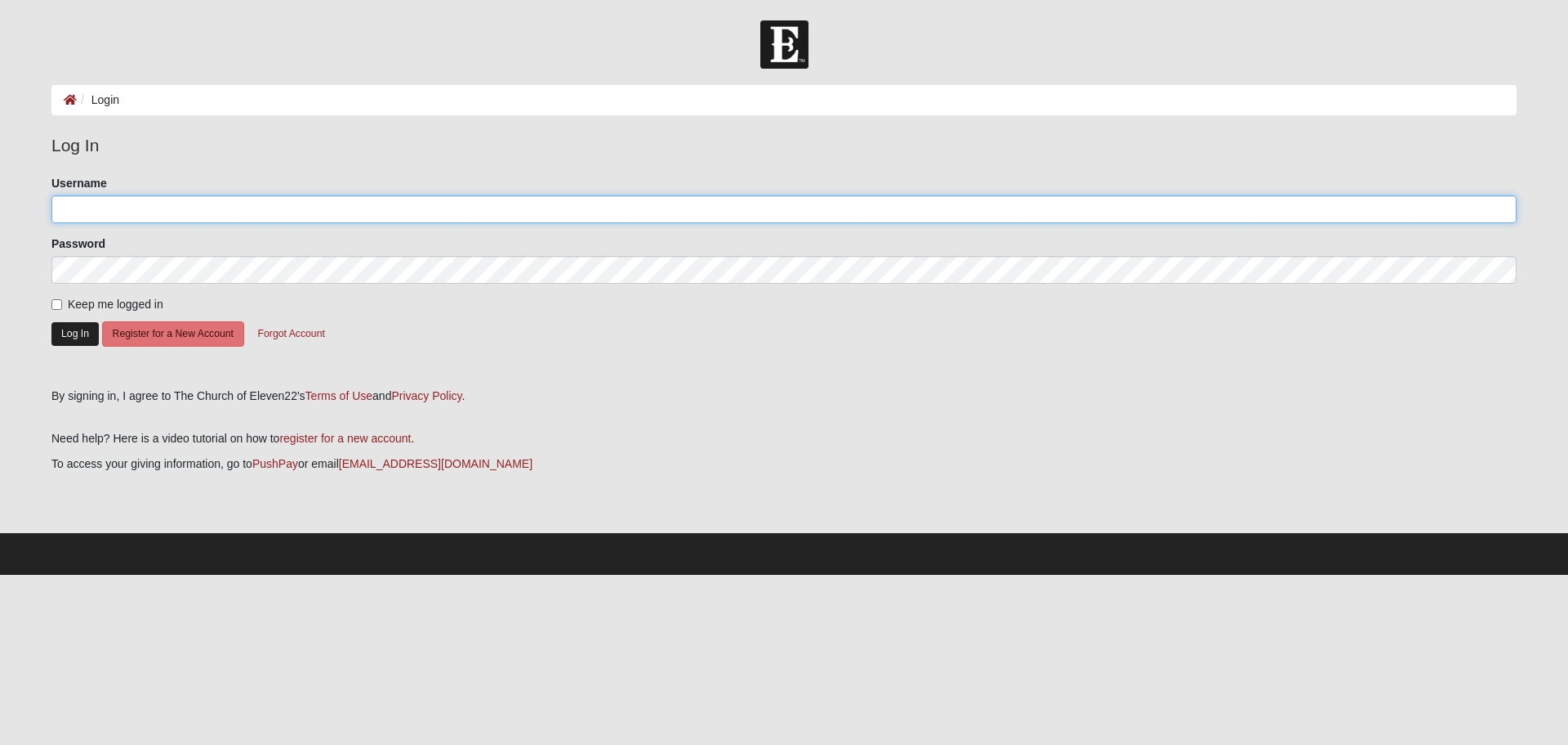
type input "mkrise1067"
click at [73, 328] on button "Log In" at bounding box center [75, 334] width 47 height 24
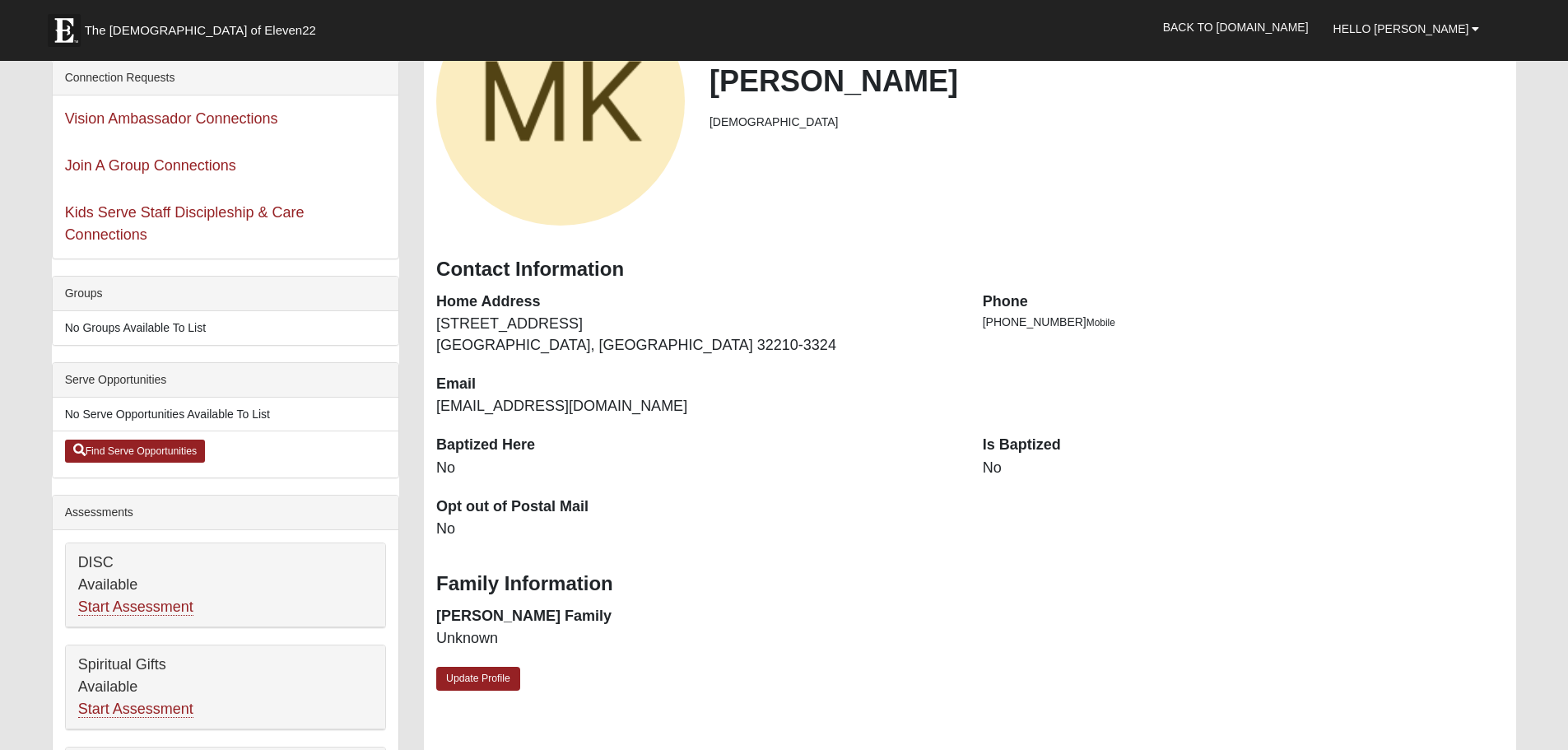
scroll to position [247, 0]
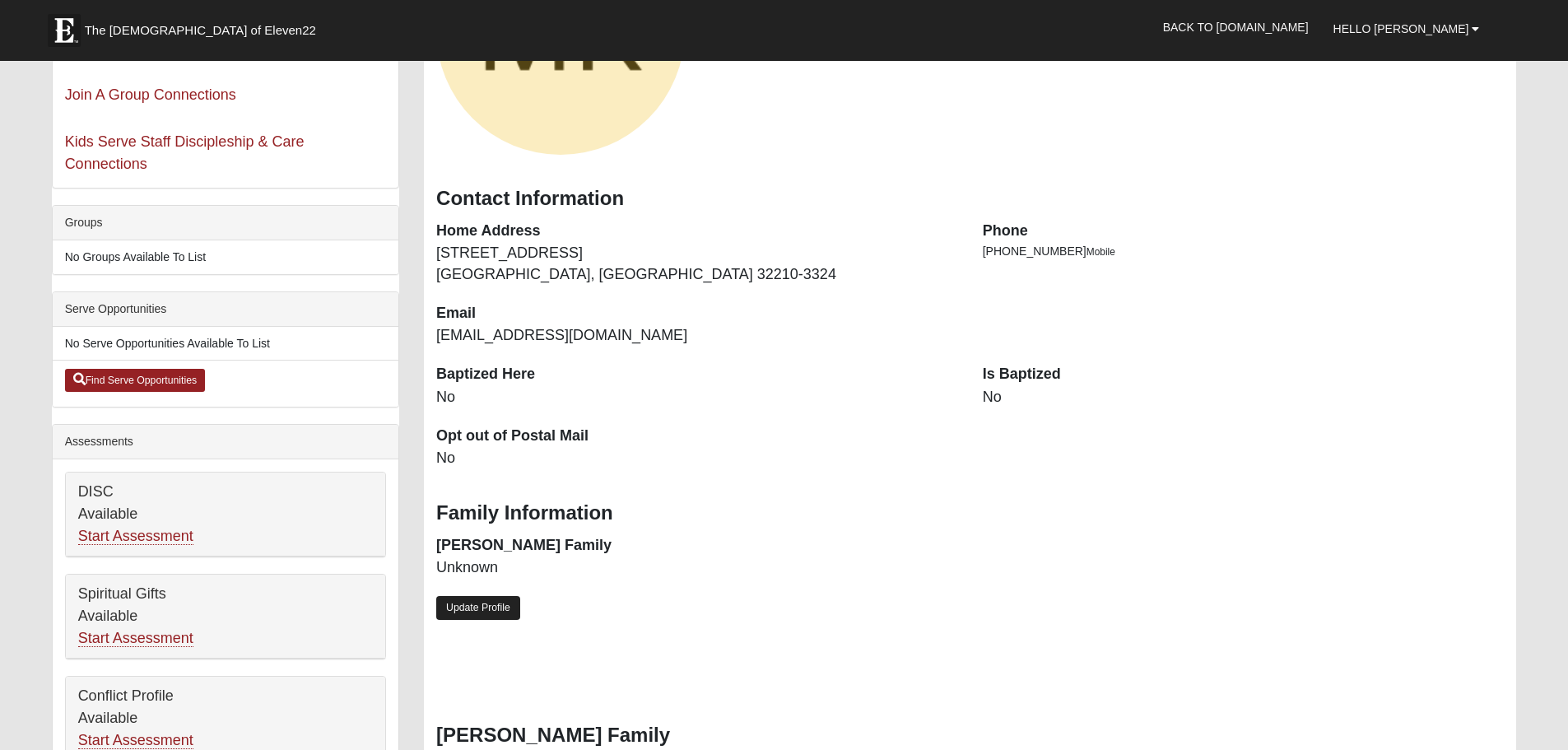
click at [451, 602] on link "Update Profile" at bounding box center [478, 607] width 84 height 24
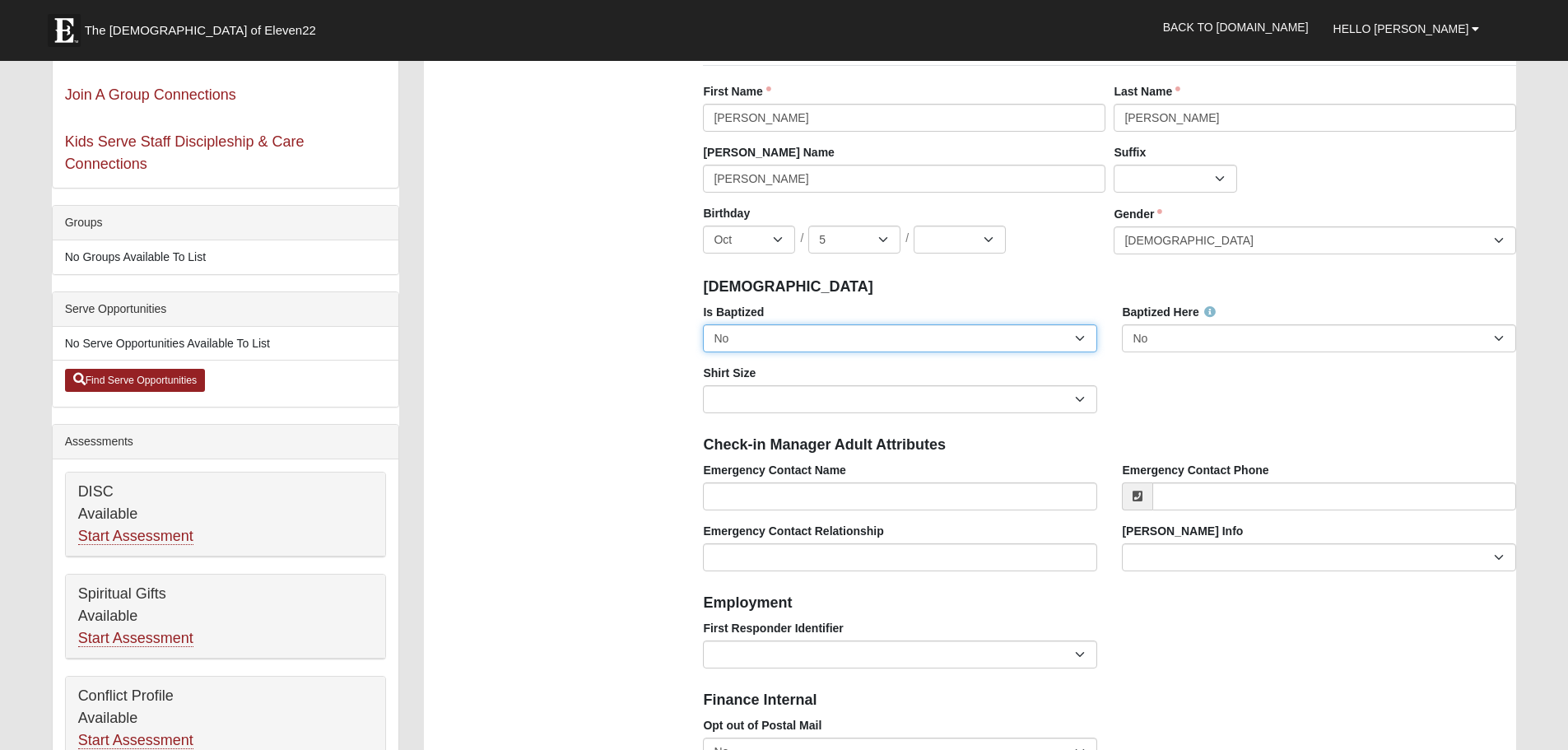
click at [913, 333] on select "No Yes" at bounding box center [900, 338] width 394 height 28
select select "True"
click at [703, 324] on select "No Yes" at bounding box center [900, 338] width 394 height 28
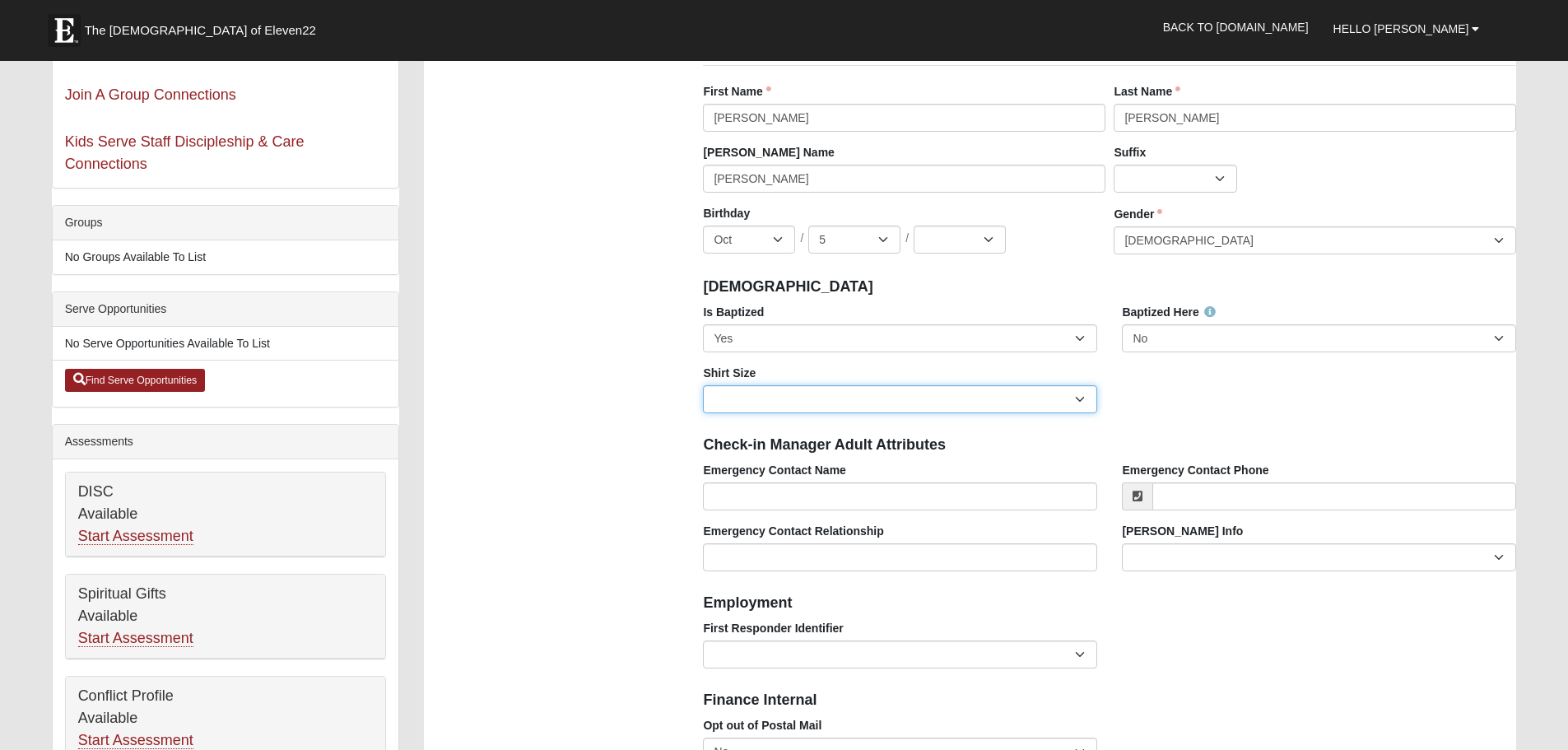
click at [1072, 403] on select "Adult Small Adult Medium Adult Large Adult XL Adult XXL Adult 3XL Adult 4XL You…" at bounding box center [900, 399] width 394 height 28
select select "Adult Medium"
click at [703, 385] on select "Adult Small Adult Medium Adult Large Adult XL Adult XXL Adult 3XL Adult 4XL You…" at bounding box center [900, 399] width 394 height 28
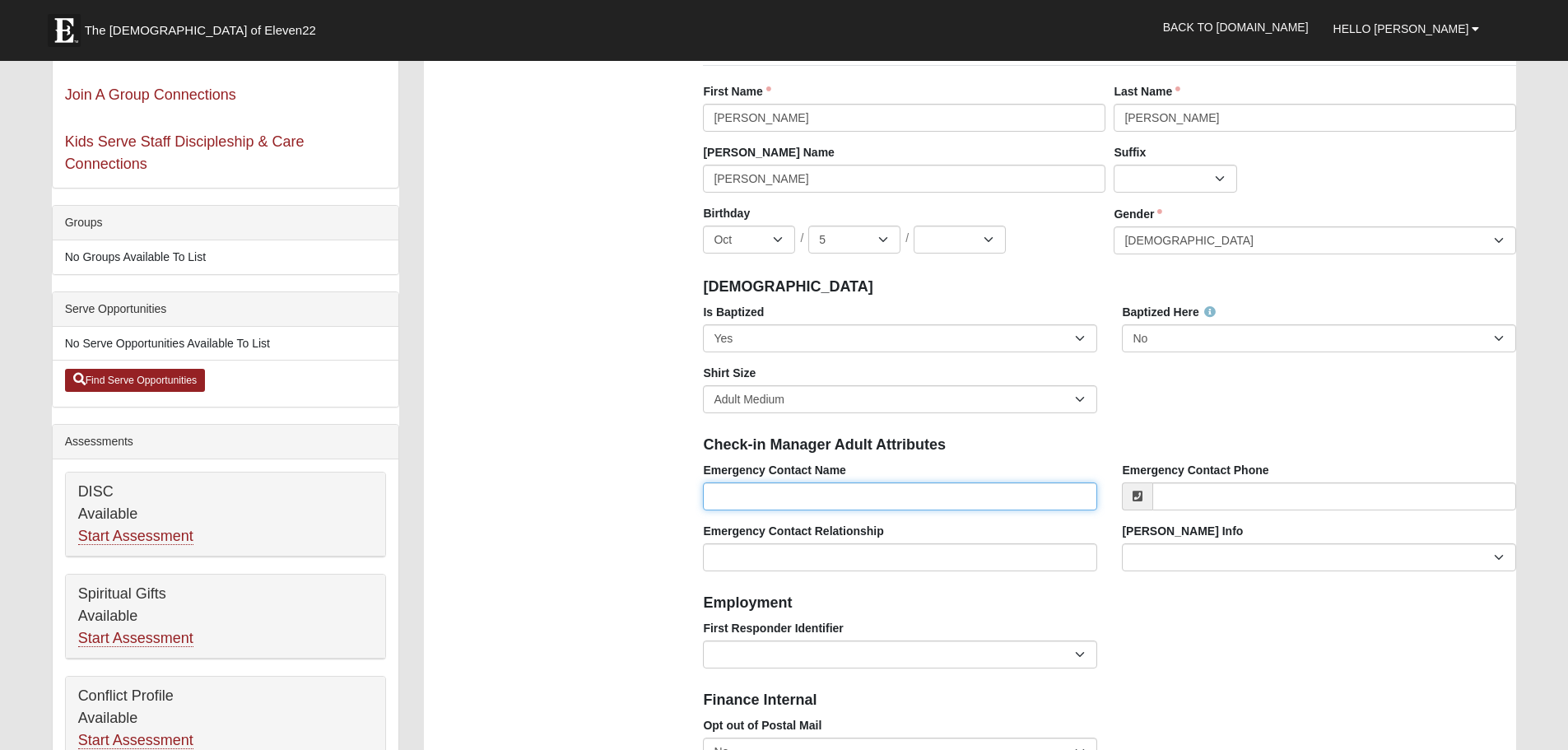
click at [946, 503] on input "Emergency Contact Name" at bounding box center [900, 496] width 394 height 28
type input "Jeffery Somora"
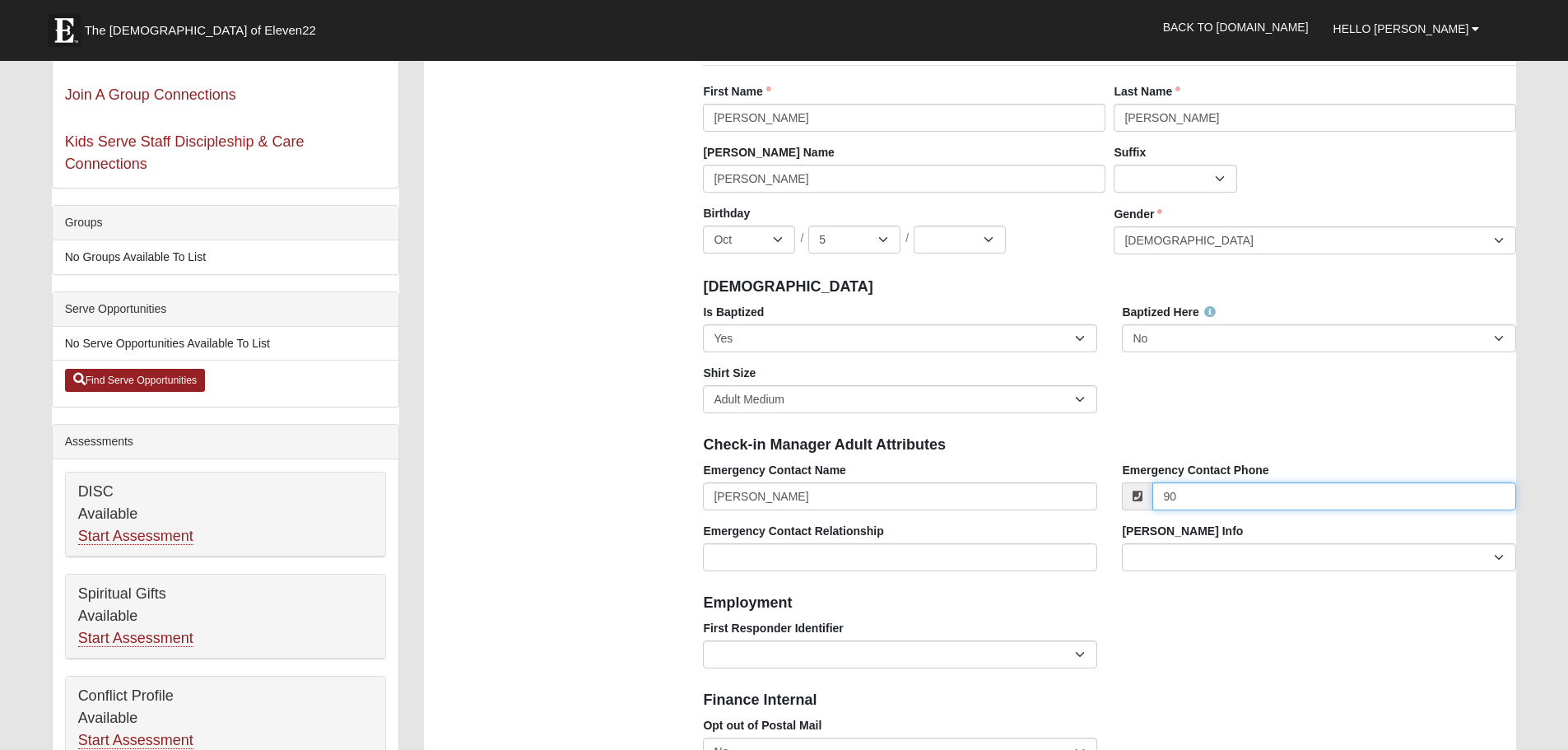
type input "9"
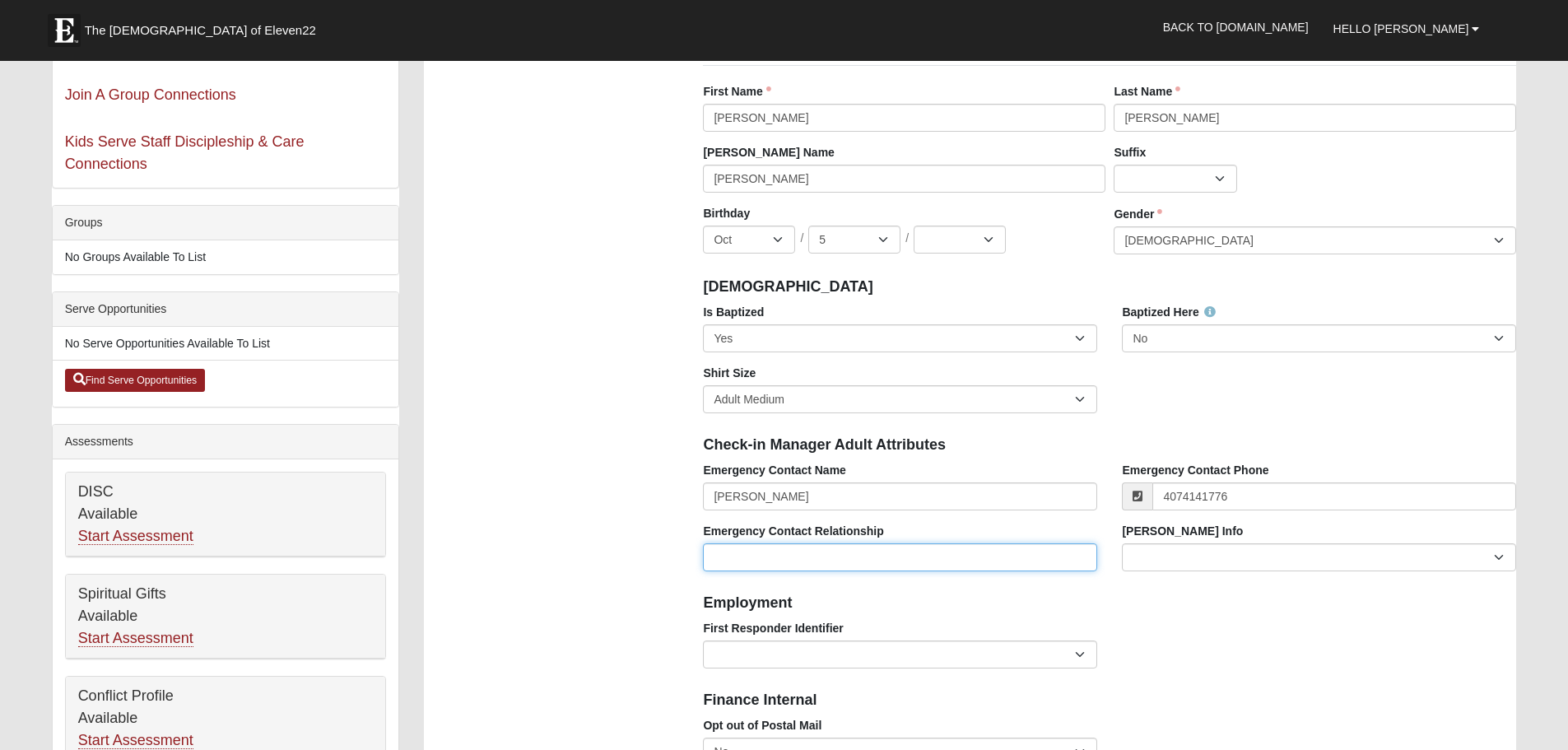
type input "(407) 414-1776"
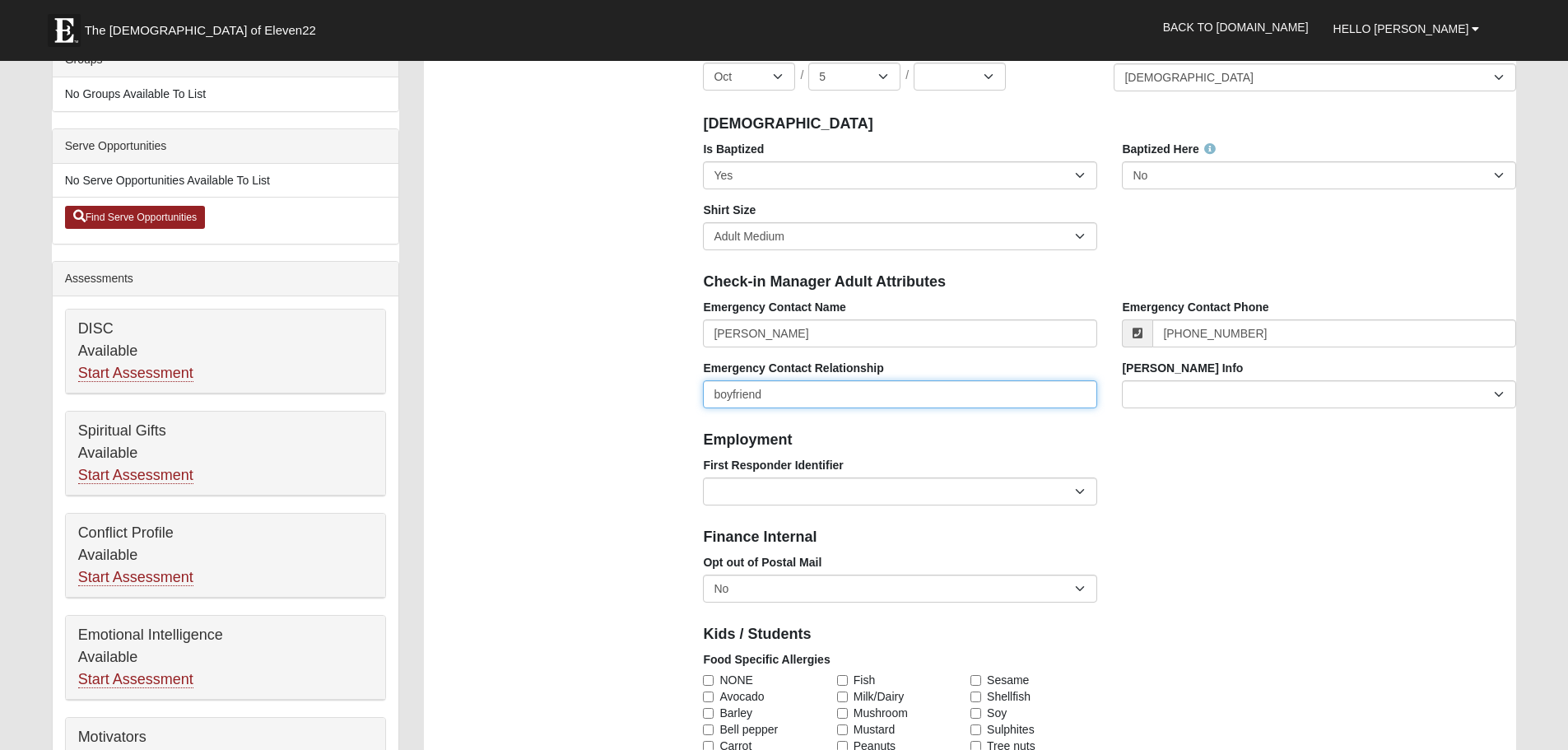
scroll to position [412, 0]
type input "boyfriend"
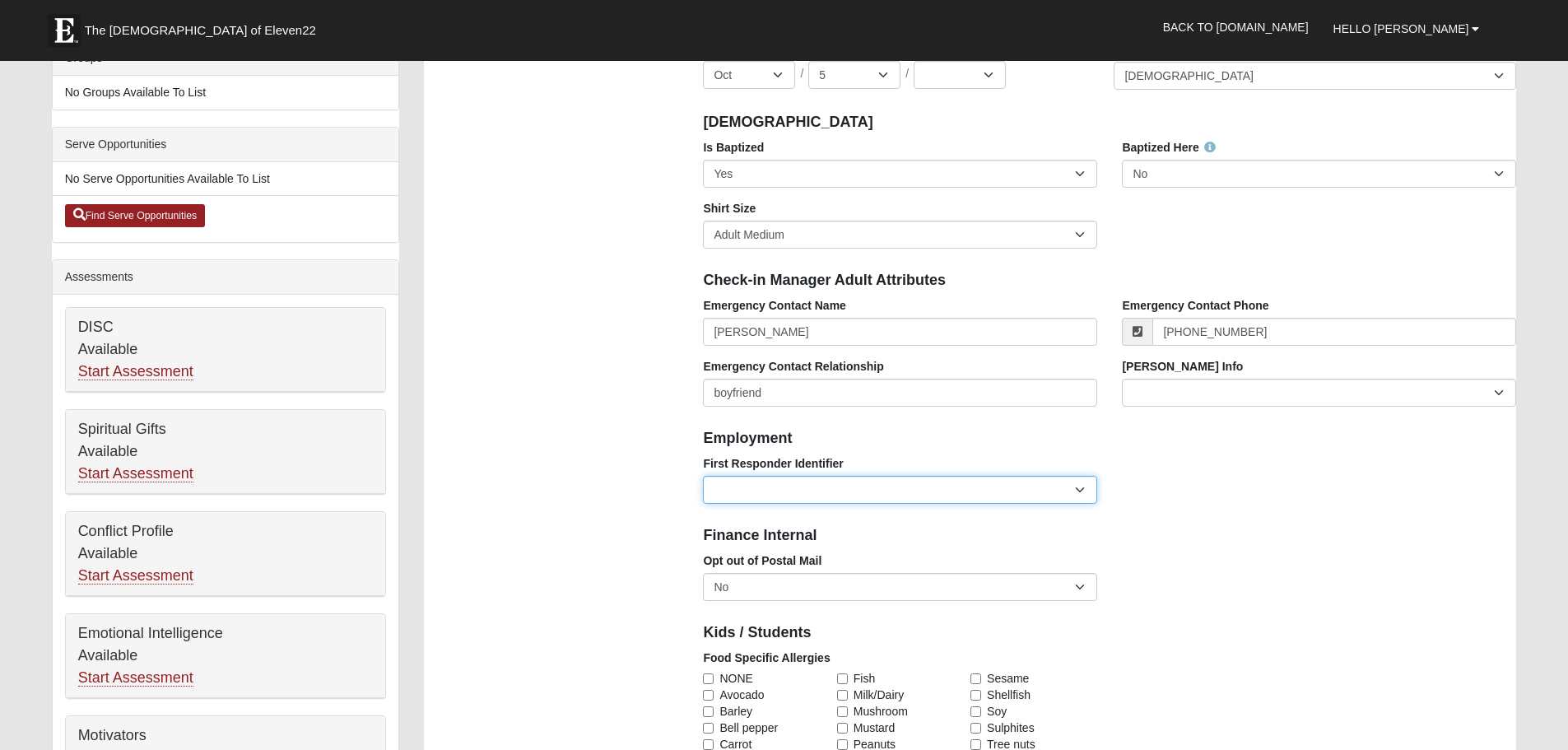
click at [1072, 489] on select "EMT | Paramedic | Medical Firefighter | Fire Department Police Officer | Sherif…" at bounding box center [900, 490] width 394 height 28
select select "2461"
click at [703, 476] on select "EMT | Paramedic | Medical Firefighter | Fire Department Police Officer | Sherif…" at bounding box center [900, 490] width 394 height 28
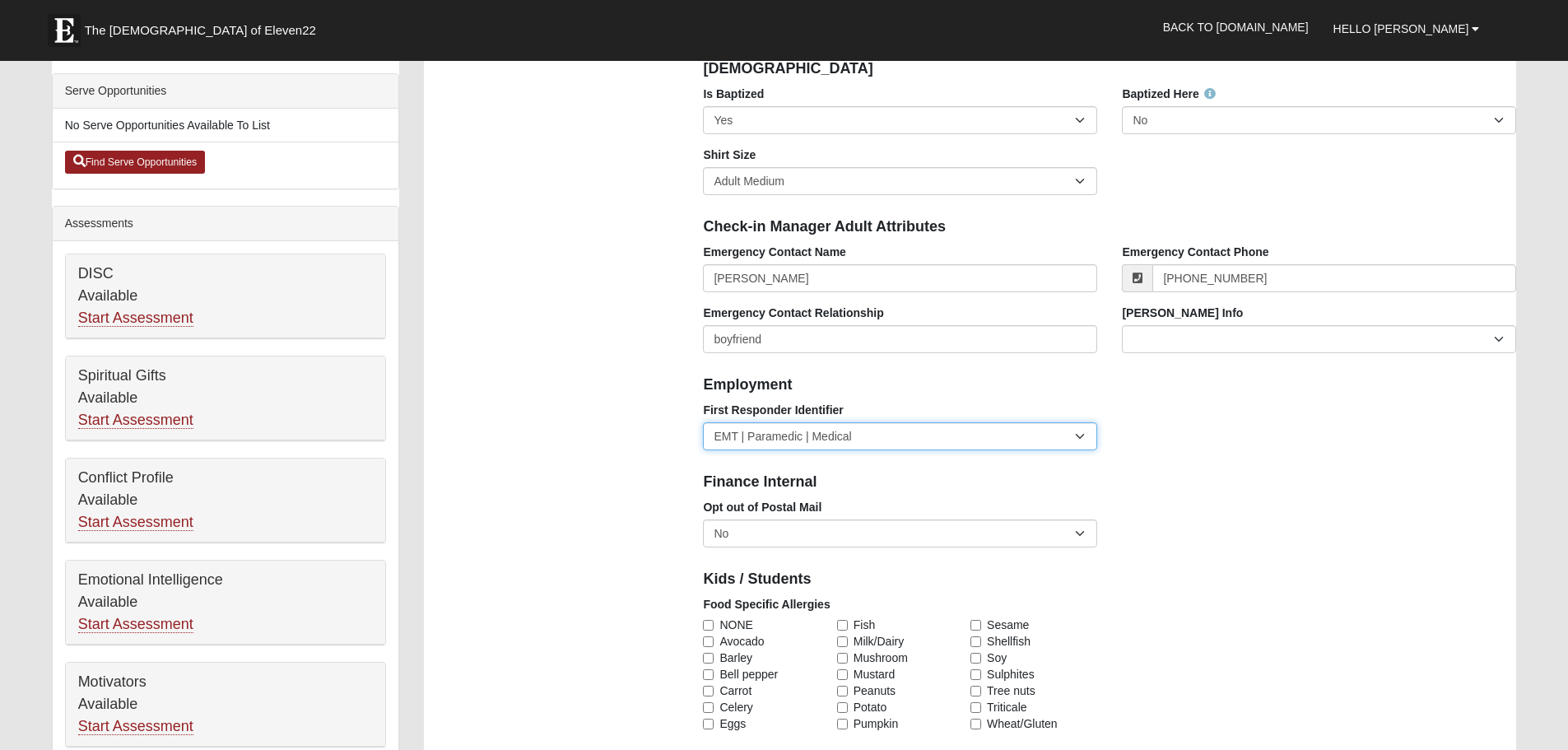
scroll to position [494, 0]
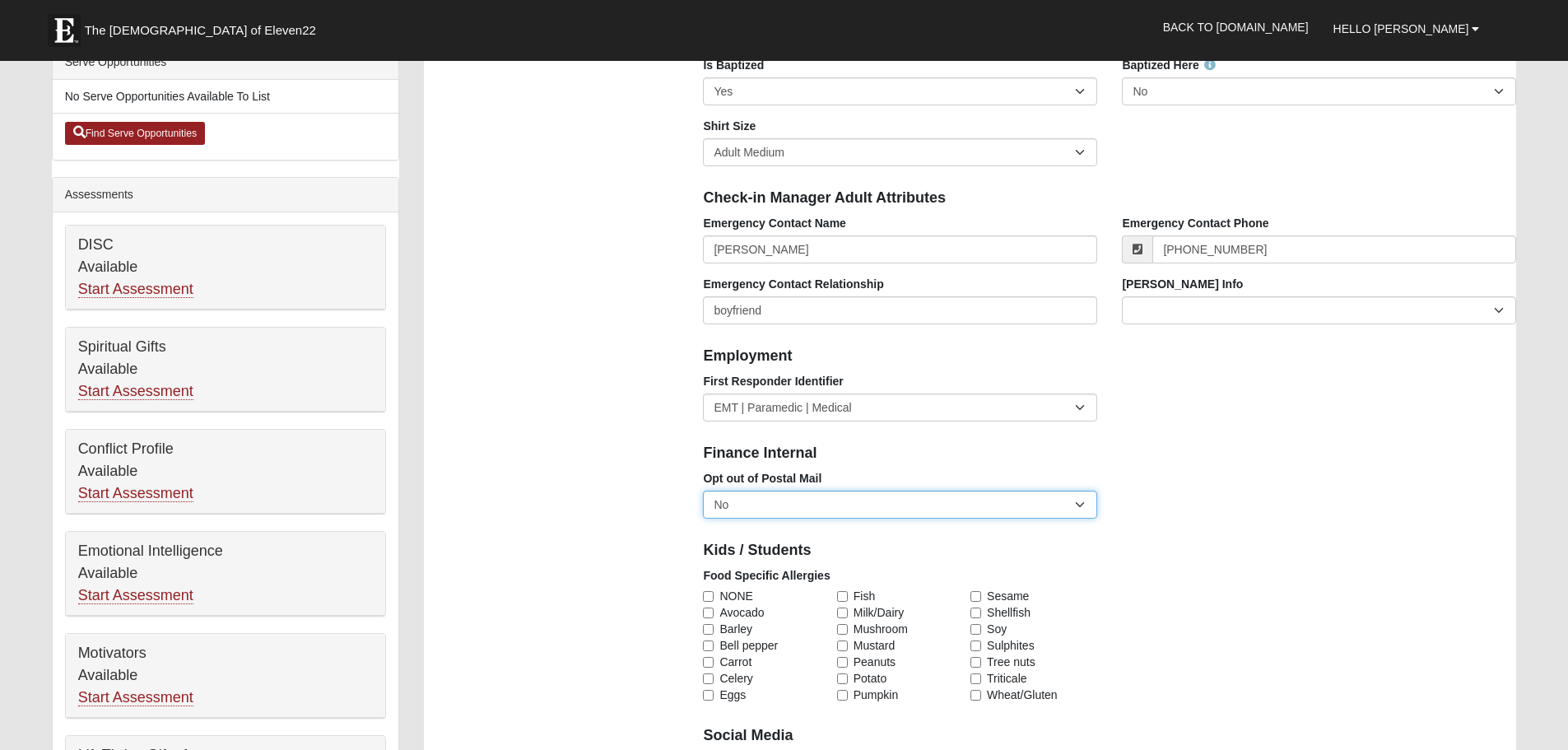
click at [1086, 507] on select "No Yes" at bounding box center [900, 504] width 394 height 28
select select "True"
click at [703, 490] on select "No Yes" at bounding box center [900, 504] width 394 height 28
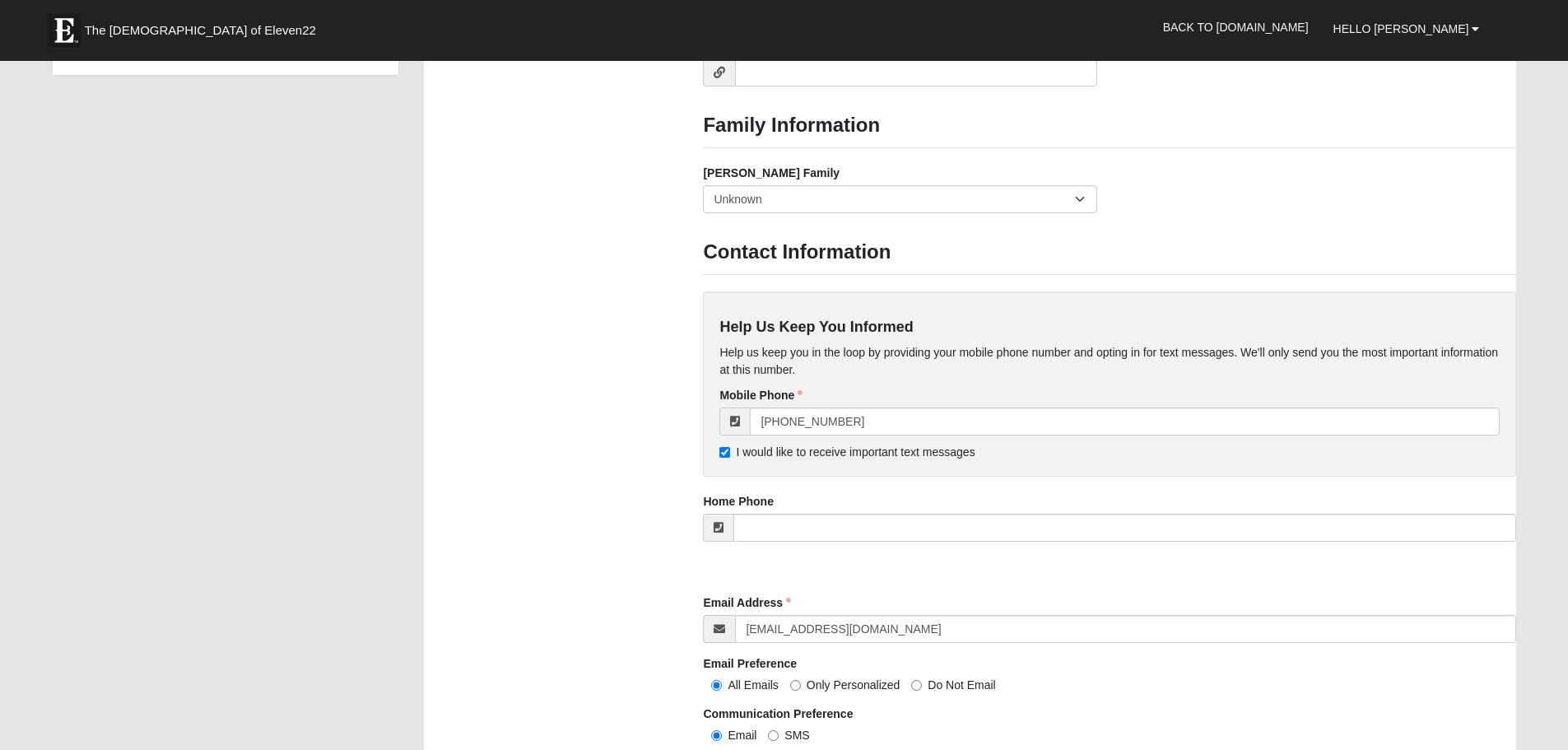
scroll to position [1317, 0]
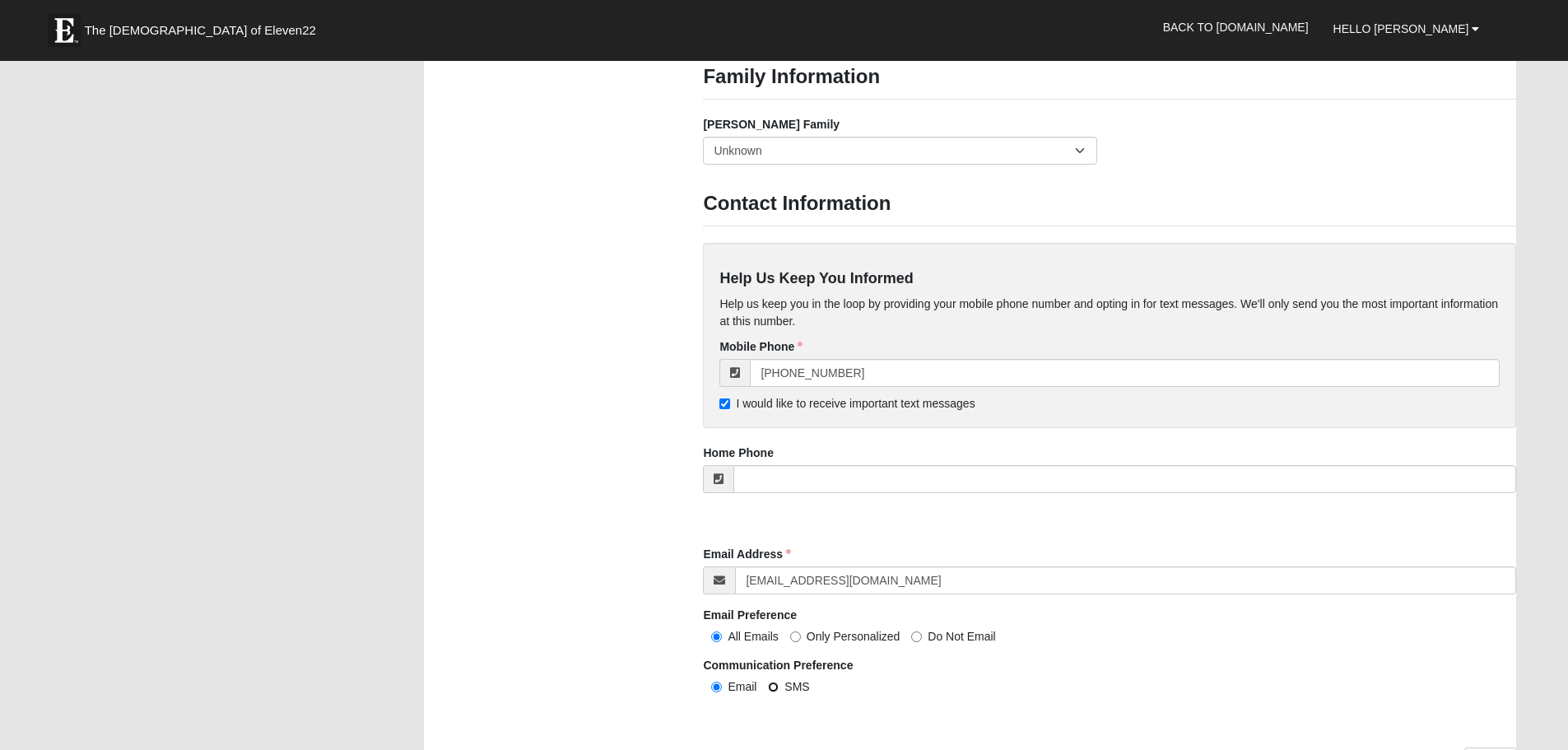
click at [773, 687] on input "SMS" at bounding box center [773, 687] width 11 height 11
radio input "true"
click at [915, 641] on input "Do Not Email" at bounding box center [916, 636] width 11 height 11
radio input "true"
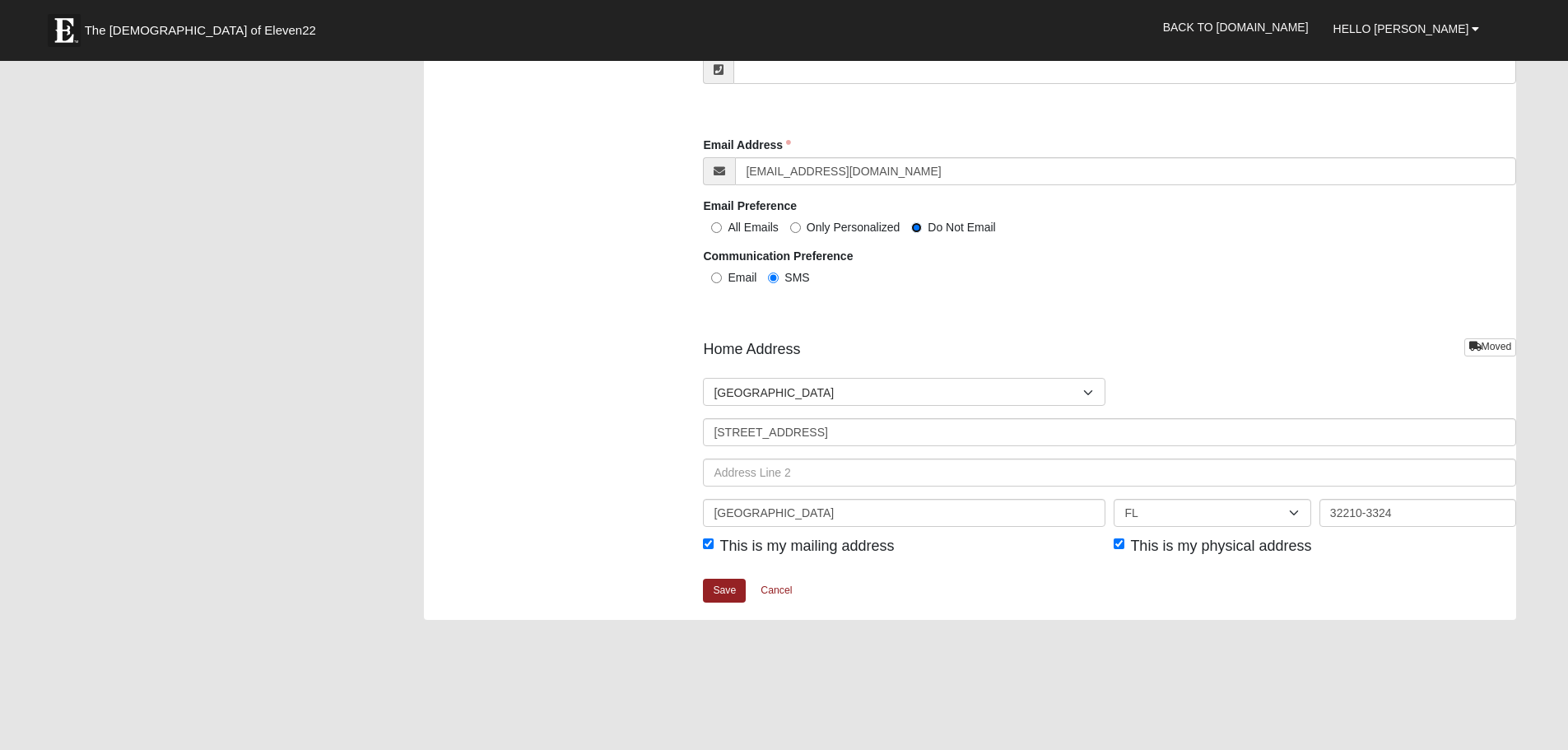
scroll to position [1810, 0]
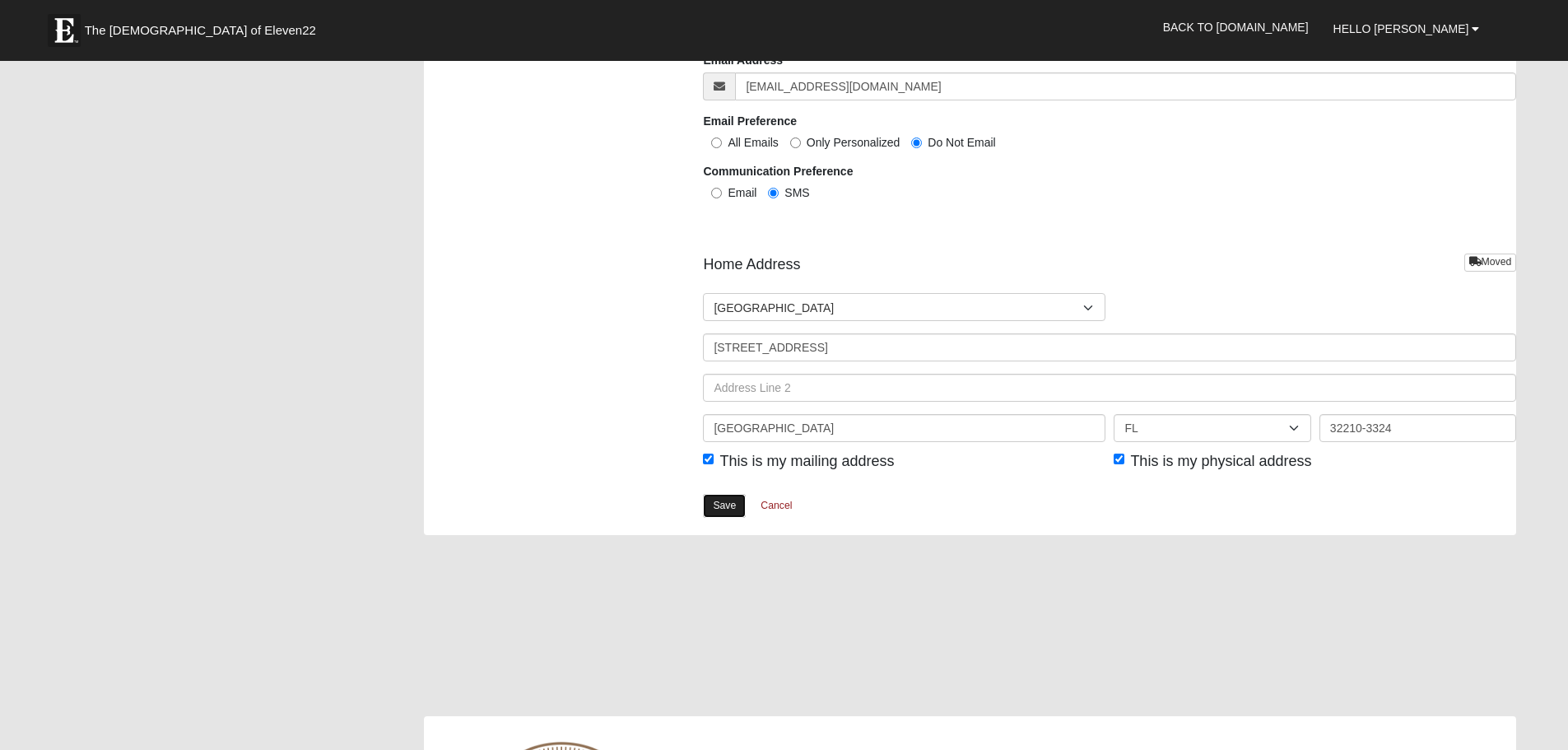
click at [720, 509] on link "Save" at bounding box center [724, 505] width 43 height 24
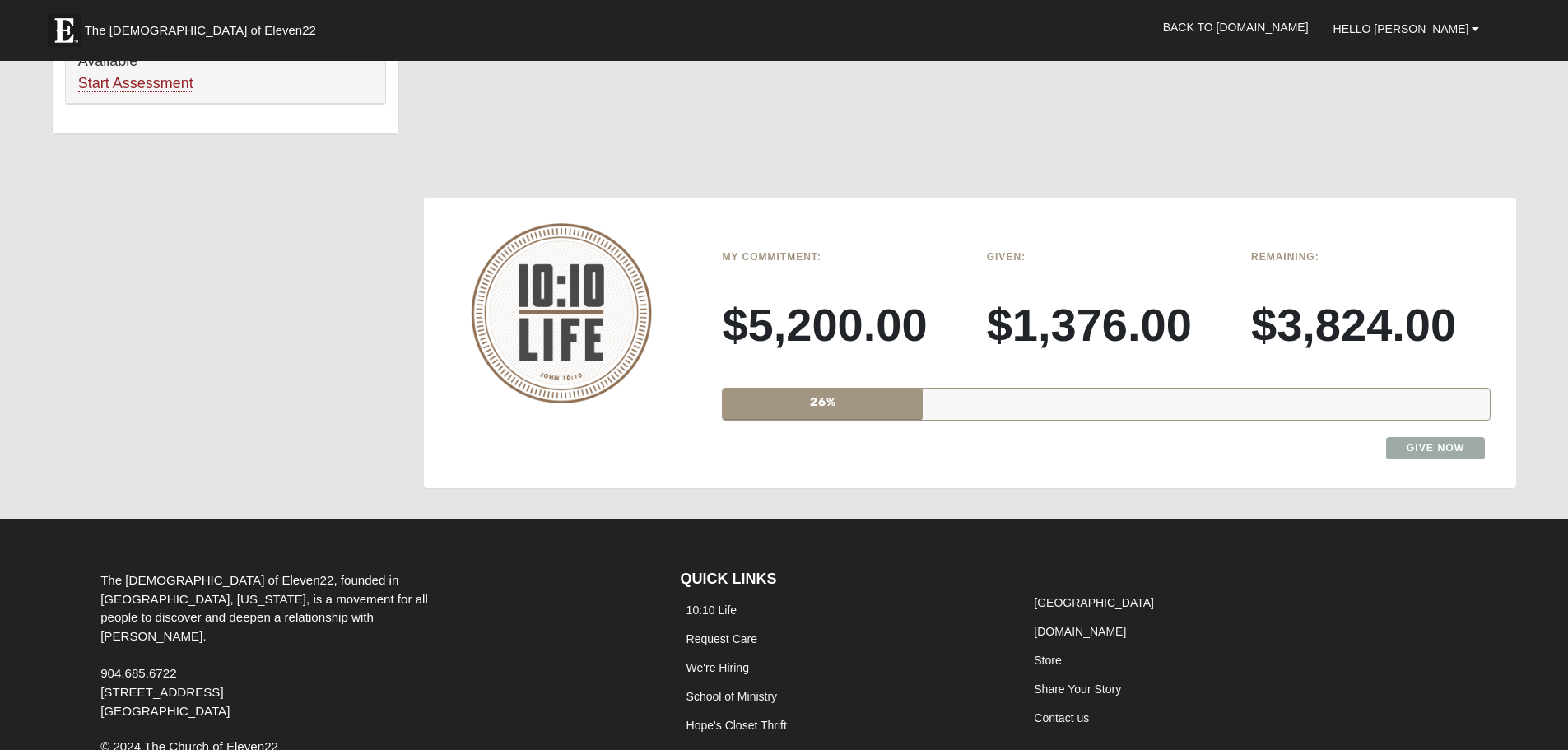
scroll to position [1310, 0]
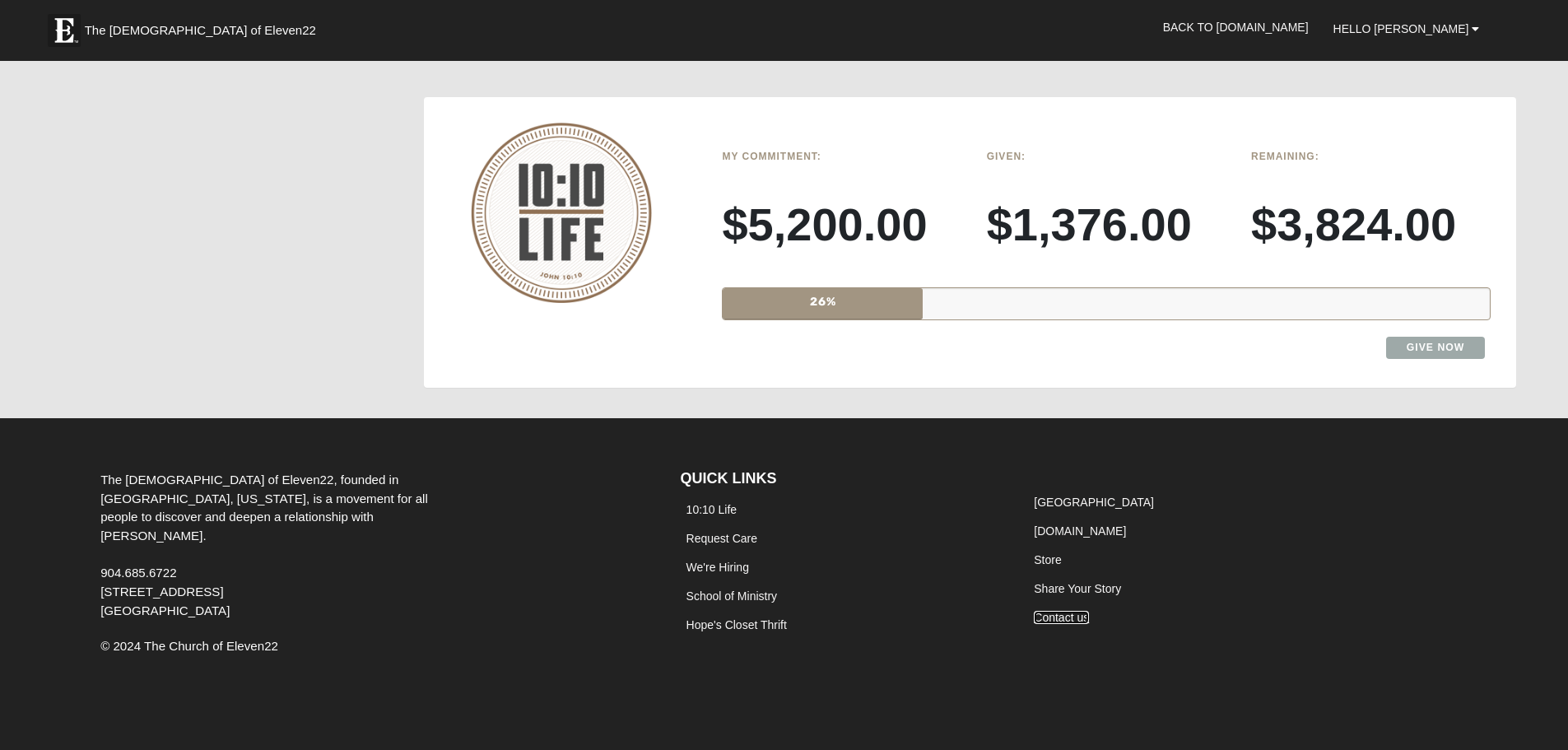
click at [1063, 614] on link "Contact us" at bounding box center [1062, 617] width 56 height 13
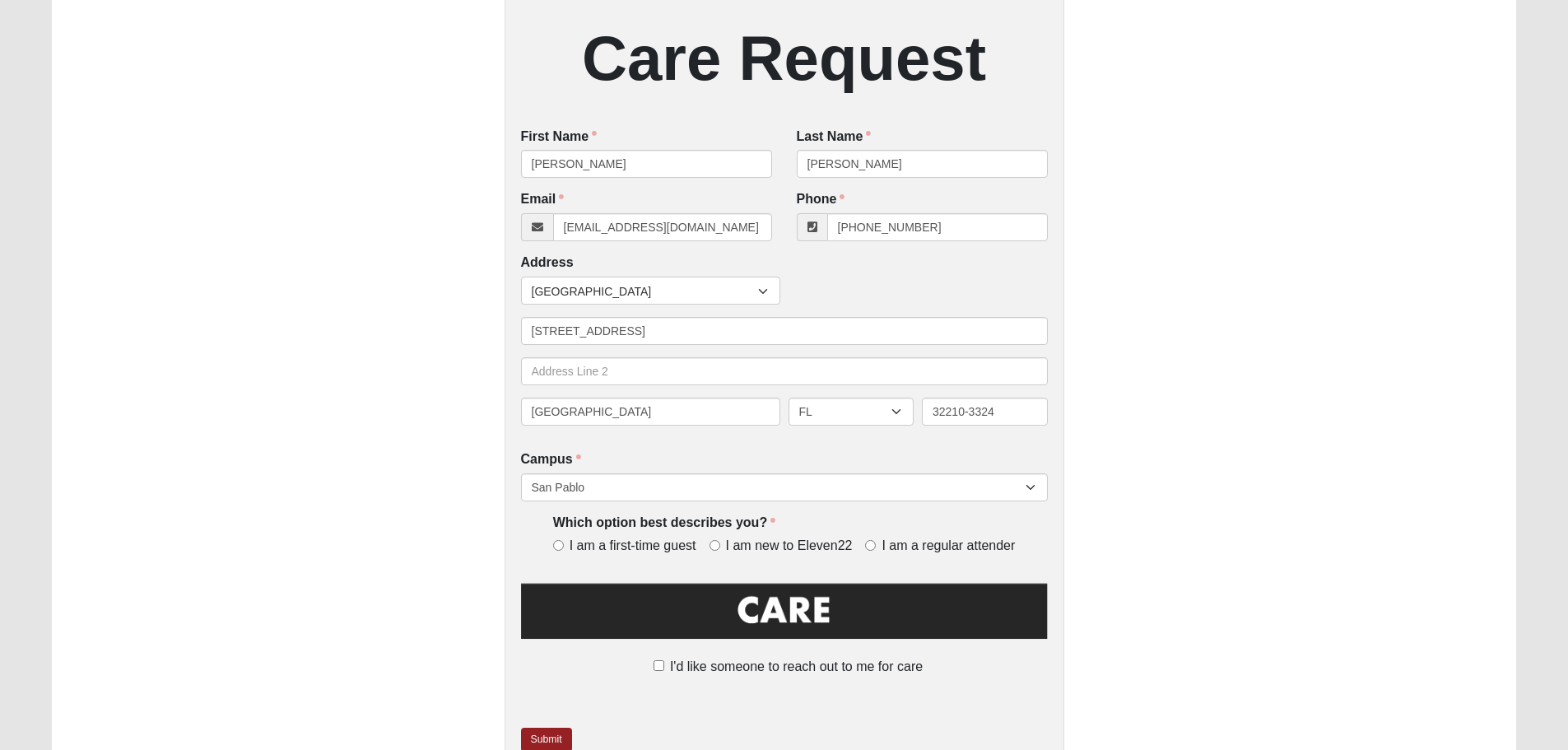
scroll to position [329, 0]
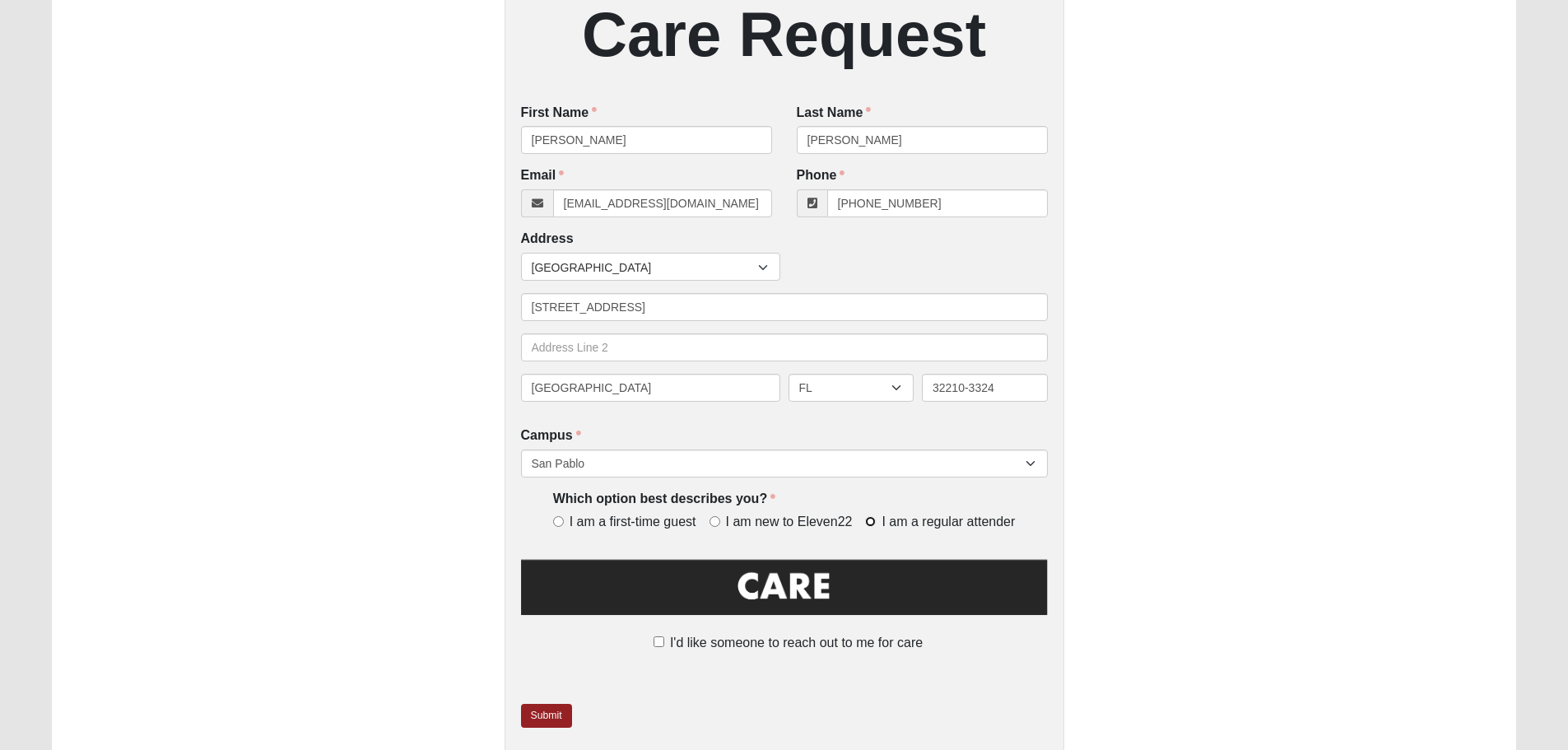
click at [868, 524] on input "I am a regular attender" at bounding box center [870, 521] width 11 height 11
radio input "true"
click at [539, 715] on link "Submit" at bounding box center [547, 715] width 51 height 24
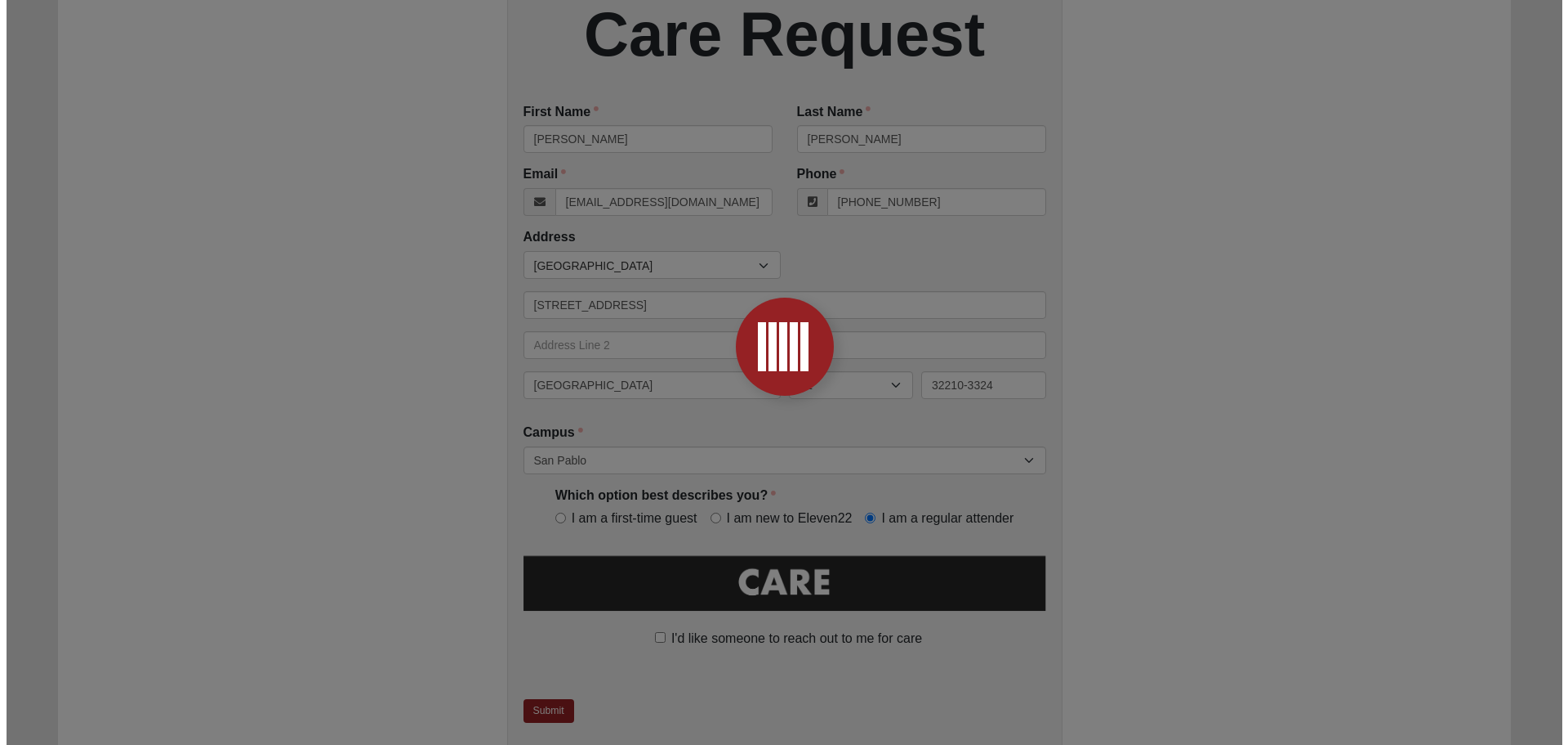
scroll to position [0, 0]
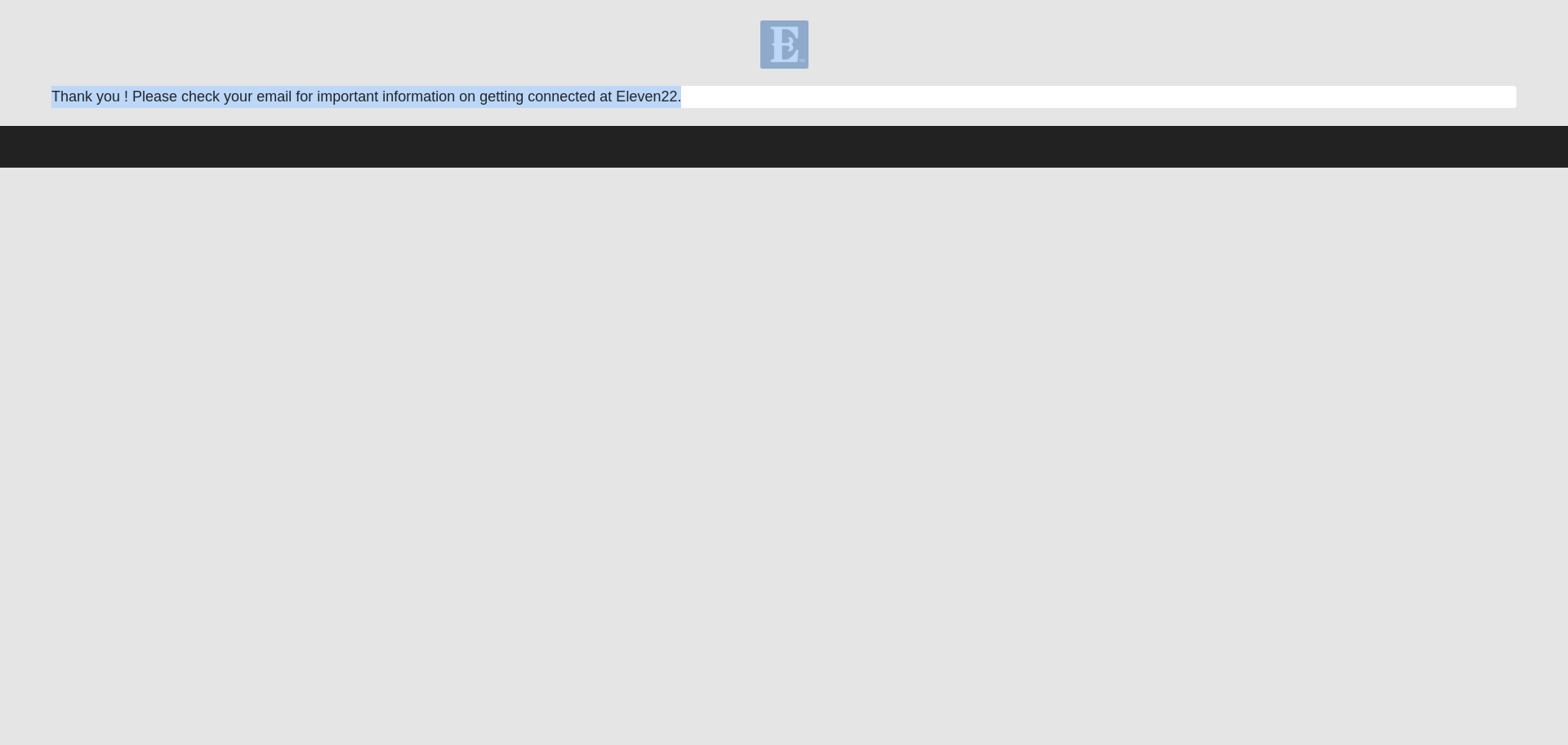
drag, startPoint x: 623, startPoint y: 521, endPoint x: 662, endPoint y: 548, distance: 47.4
click at [652, 167] on html "Hello [PERSON_NAME] My Account Log Out Respond Card Error" at bounding box center [784, 83] width 1568 height 167
